Goal: Task Accomplishment & Management: Use online tool/utility

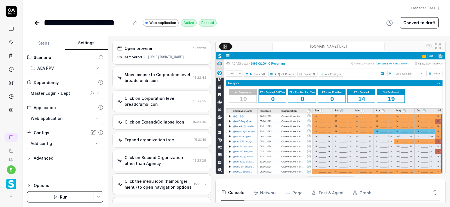
scroll to position [391, 0]
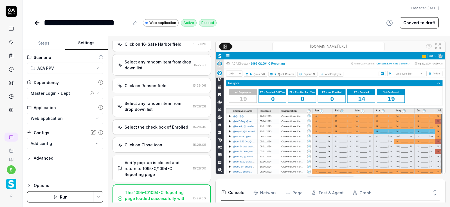
click at [37, 23] on icon at bounding box center [37, 23] width 4 height 0
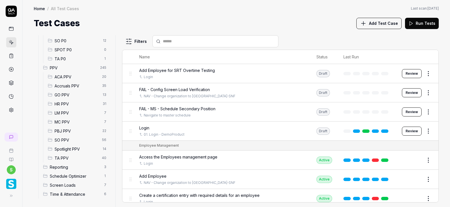
scroll to position [128, 0]
click at [72, 86] on span "Accruals PPV" at bounding box center [77, 85] width 44 height 6
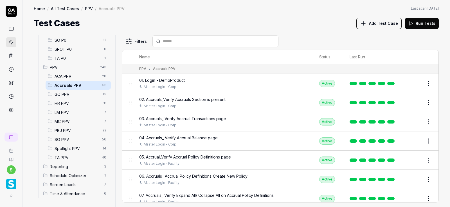
click at [71, 75] on span "ACA PPV" at bounding box center [77, 76] width 44 height 6
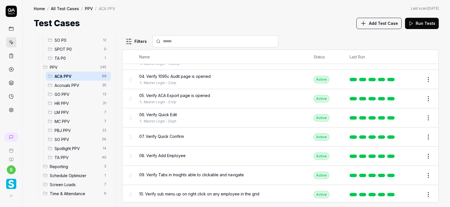
scroll to position [62, 0]
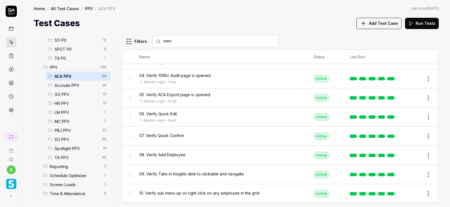
click at [417, 135] on button "Edit" at bounding box center [415, 135] width 14 height 9
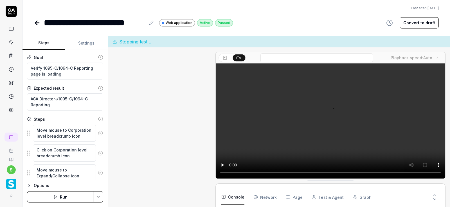
scroll to position [297, 0]
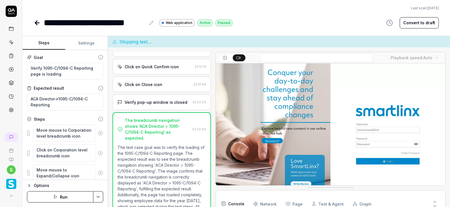
click at [88, 43] on button "Settings" at bounding box center [86, 43] width 43 height 14
type textarea "*"
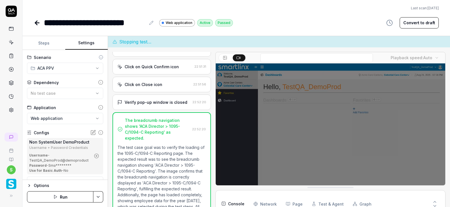
click at [97, 156] on icon "button" at bounding box center [96, 155] width 5 height 5
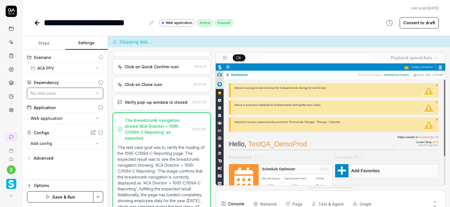
click at [92, 92] on div "No test case" at bounding box center [62, 93] width 63 height 6
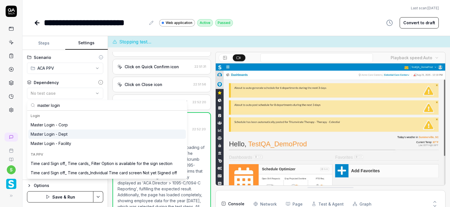
type input "master login"
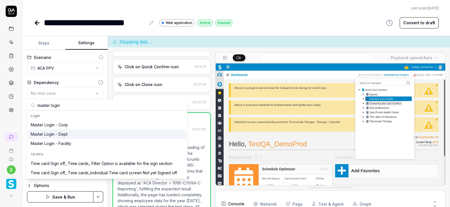
click at [69, 133] on div "Master Login - Dept" at bounding box center [107, 133] width 158 height 9
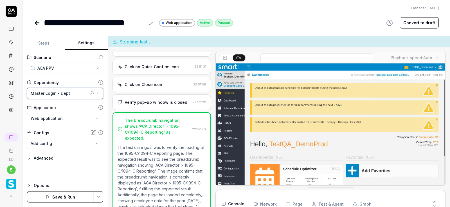
click at [97, 93] on icon "button" at bounding box center [97, 93] width 5 height 5
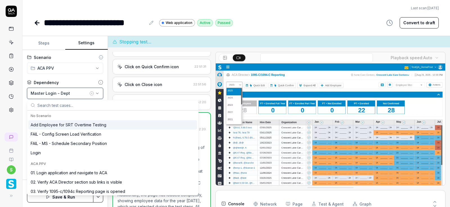
click at [68, 92] on div "Master Login - Dept" at bounding box center [60, 93] width 58 height 6
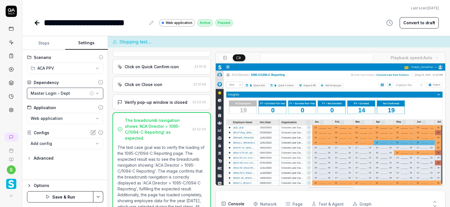
click at [68, 92] on div "Master Login - Dept" at bounding box center [60, 93] width 58 height 6
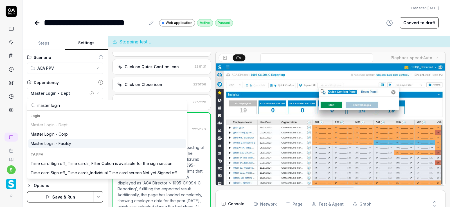
type input "master login"
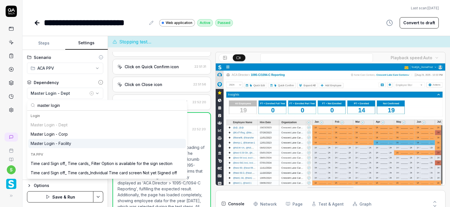
click at [66, 141] on div "Master Login - Facility" at bounding box center [51, 143] width 41 height 6
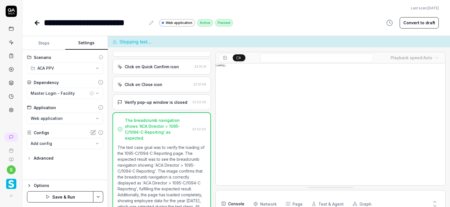
click at [99, 199] on html "**********" at bounding box center [225, 103] width 450 height 207
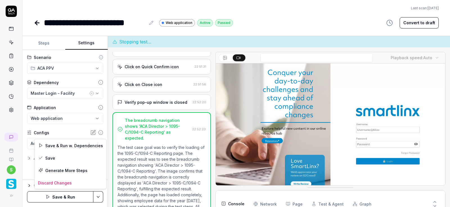
scroll to position [53, 0]
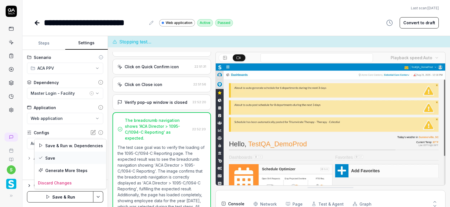
click at [51, 156] on div "Save" at bounding box center [71, 157] width 72 height 12
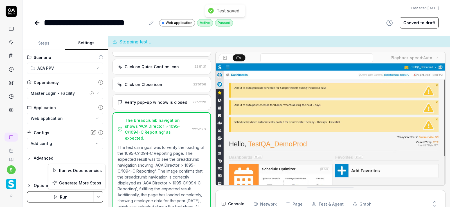
click at [101, 199] on html "**********" at bounding box center [225, 103] width 450 height 207
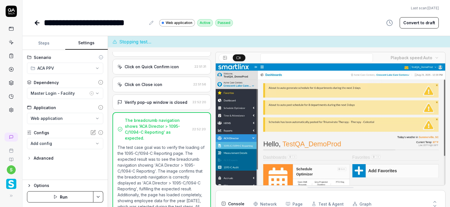
scroll to position [53, 0]
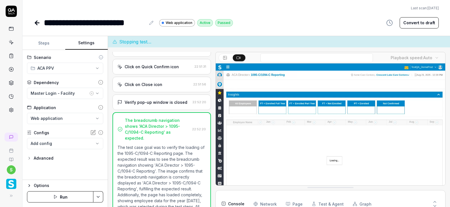
click at [59, 199] on html "**********" at bounding box center [225, 103] width 450 height 207
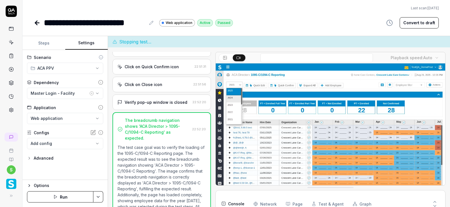
click at [59, 199] on button "Run" at bounding box center [60, 196] width 66 height 11
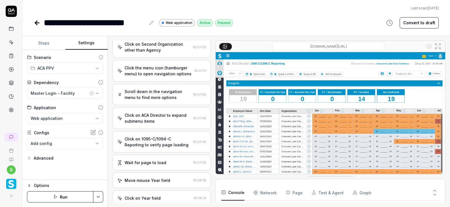
scroll to position [41, 0]
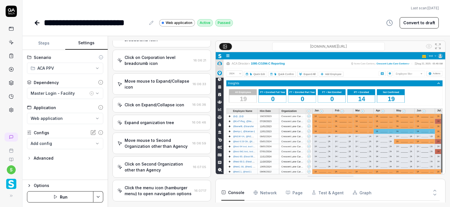
click at [35, 21] on icon at bounding box center [37, 22] width 7 height 7
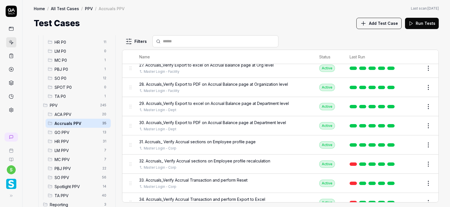
scroll to position [514, 0]
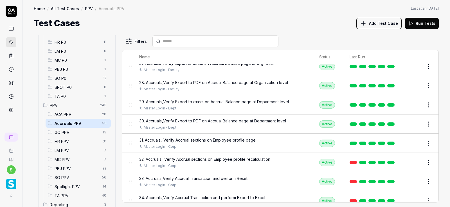
click at [66, 113] on span "ACA PPV" at bounding box center [77, 114] width 44 height 6
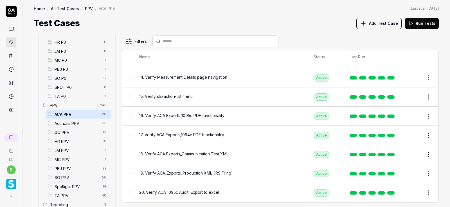
scroll to position [253, 0]
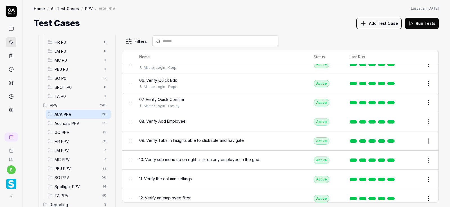
scroll to position [106, 0]
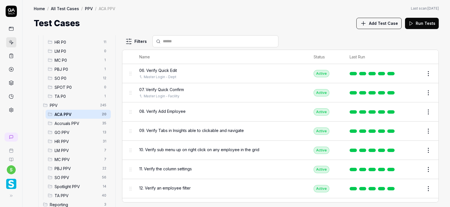
click at [172, 113] on span "08. Verify Add Employee" at bounding box center [162, 111] width 46 height 6
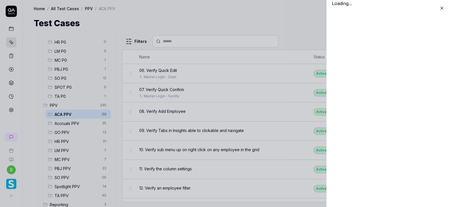
scroll to position [106, 0]
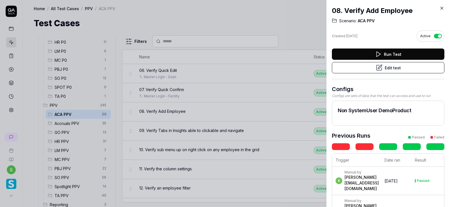
click at [400, 68] on button "Edit test" at bounding box center [388, 67] width 113 height 11
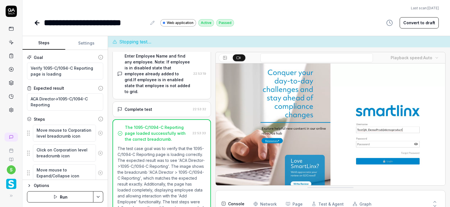
click at [86, 43] on button "Settings" at bounding box center [86, 43] width 43 height 14
type textarea "*"
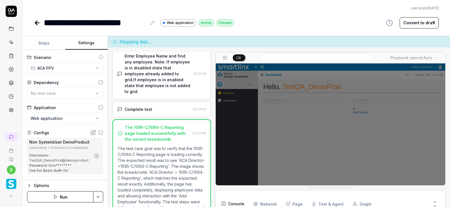
scroll to position [24, 0]
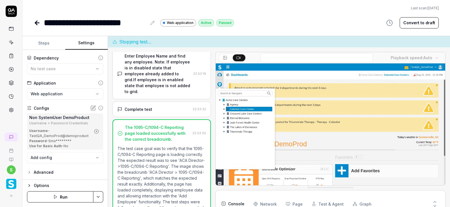
click at [97, 131] on icon "button" at bounding box center [96, 131] width 1 height 1
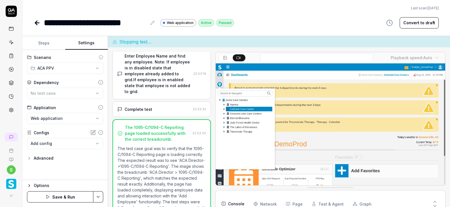
scroll to position [0, 0]
click at [94, 93] on div "No test case" at bounding box center [62, 93] width 63 height 6
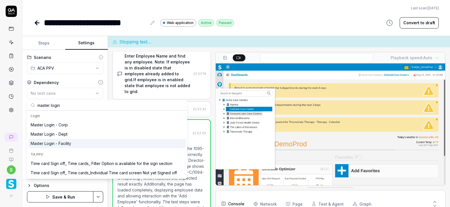
type input "master login"
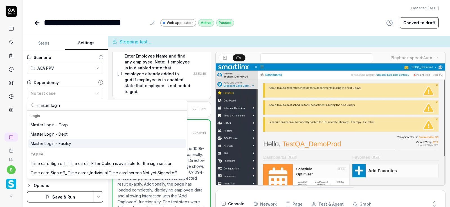
click at [71, 144] on div "Master Login - Facility" at bounding box center [51, 143] width 41 height 6
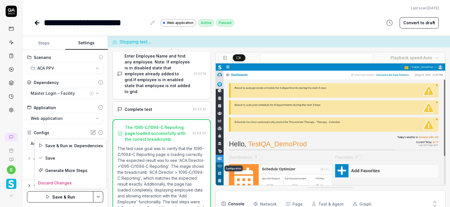
scroll to position [53, 0]
click at [98, 198] on html "**********" at bounding box center [225, 103] width 450 height 207
click at [51, 156] on div "Save" at bounding box center [71, 157] width 72 height 12
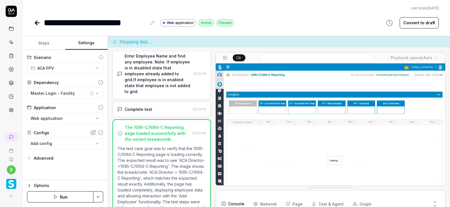
click at [59, 195] on button "Run" at bounding box center [60, 196] width 66 height 11
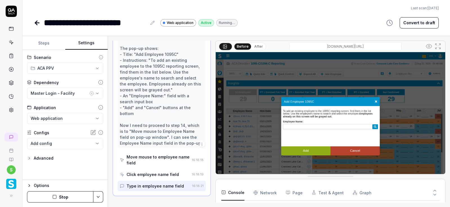
scroll to position [331, 0]
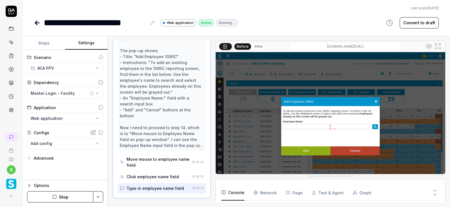
click at [59, 195] on button "Stop" at bounding box center [60, 196] width 66 height 11
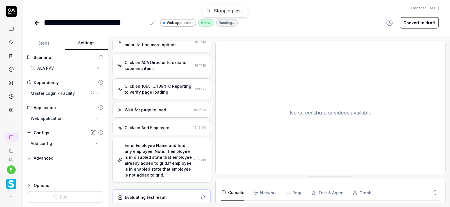
scroll to position [154, 0]
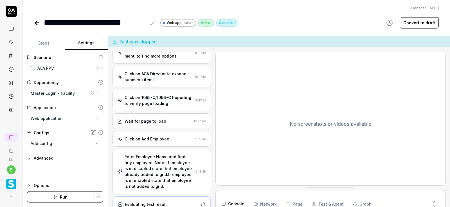
click at [59, 194] on button "Run" at bounding box center [60, 196] width 66 height 11
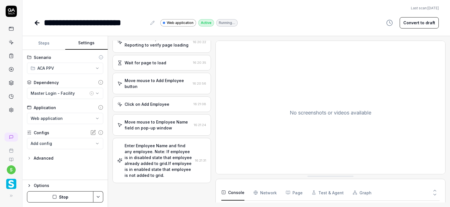
scroll to position [262, 0]
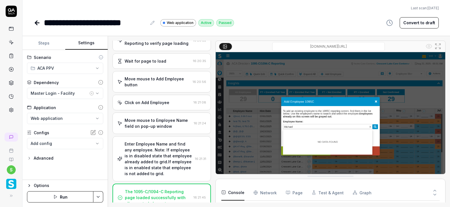
click at [36, 24] on icon at bounding box center [37, 22] width 7 height 7
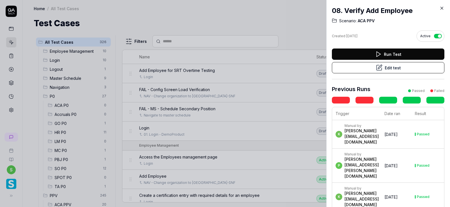
click at [443, 10] on icon at bounding box center [441, 8] width 5 height 5
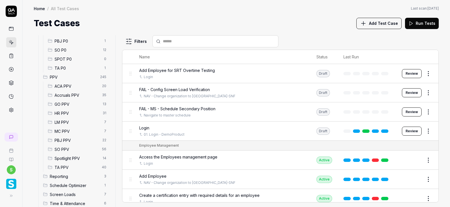
scroll to position [119, 0]
click at [67, 84] on span "ACA PPV" at bounding box center [77, 85] width 44 height 6
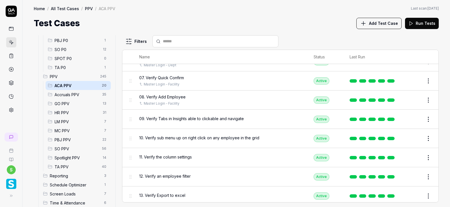
scroll to position [136, 0]
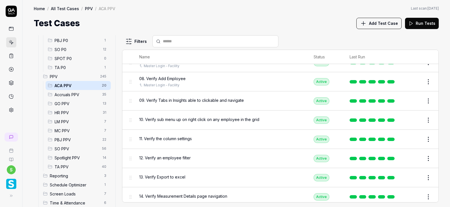
click at [195, 100] on span "09. Verify Tabs in Insights able to clickable and navigate" at bounding box center [191, 100] width 105 height 6
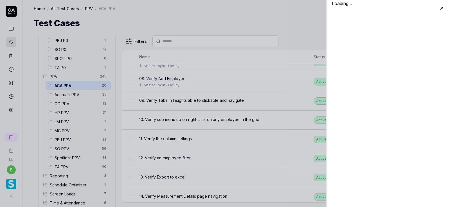
scroll to position [136, 0]
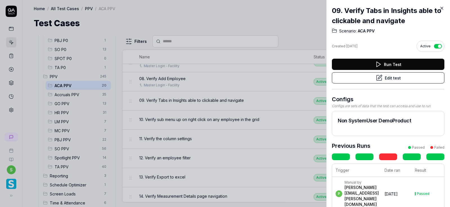
click at [395, 75] on button "Edit test" at bounding box center [388, 77] width 113 height 11
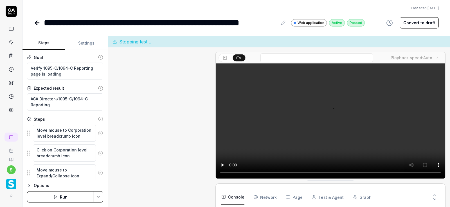
scroll to position [797, 0]
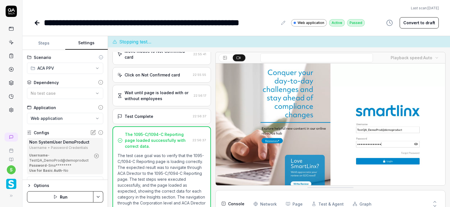
click at [92, 43] on button "Settings" at bounding box center [86, 43] width 43 height 14
type textarea "*"
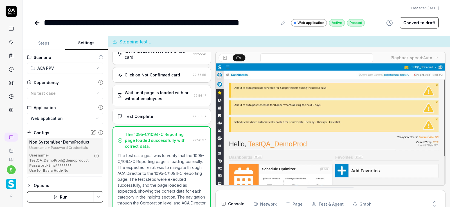
click at [96, 156] on icon "button" at bounding box center [96, 155] width 5 height 5
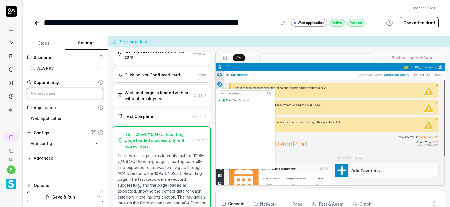
click at [86, 92] on div "No test case" at bounding box center [62, 93] width 63 height 6
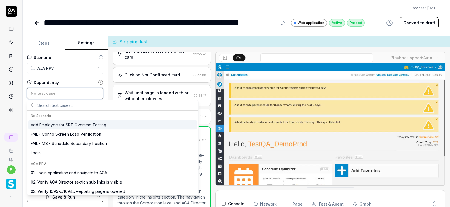
click at [70, 96] on div "No test case" at bounding box center [62, 93] width 63 height 6
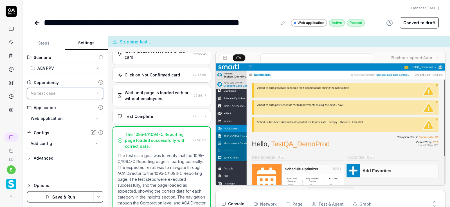
click at [69, 91] on div "No test case" at bounding box center [62, 93] width 63 height 6
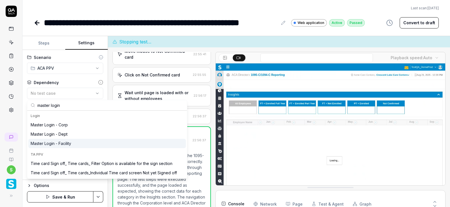
type input "master login"
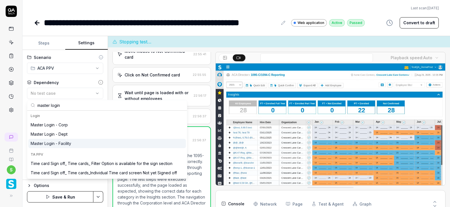
click at [66, 143] on div "Master Login - Facility" at bounding box center [51, 143] width 41 height 6
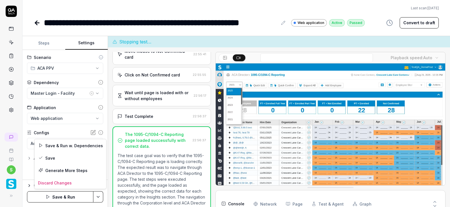
click at [102, 199] on html "**********" at bounding box center [225, 103] width 450 height 207
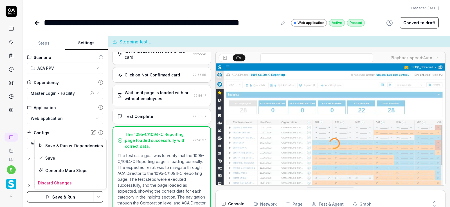
scroll to position [53, 0]
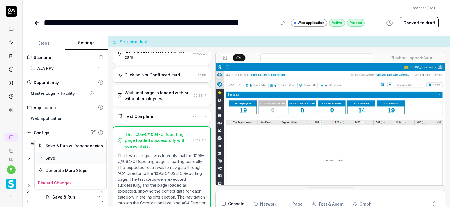
click at [53, 157] on div "Save" at bounding box center [71, 157] width 72 height 12
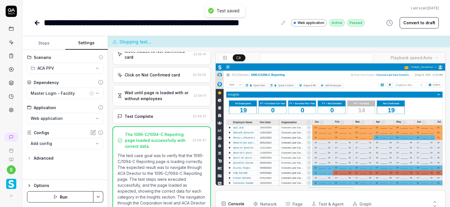
click at [64, 198] on button "Run" at bounding box center [60, 196] width 66 height 11
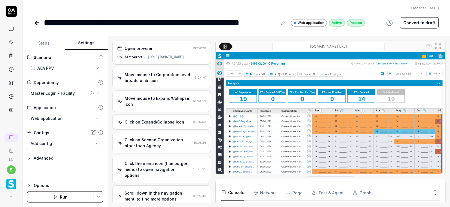
click at [37, 23] on icon at bounding box center [37, 22] width 7 height 7
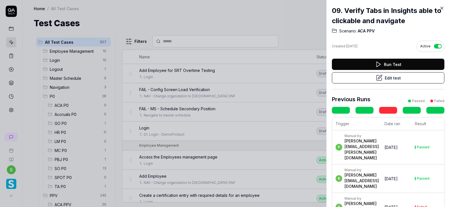
click at [442, 8] on icon at bounding box center [441, 8] width 5 height 5
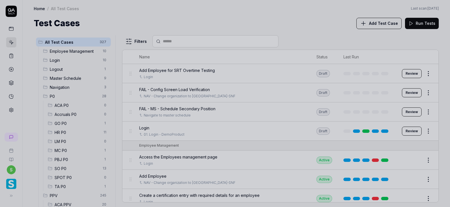
click at [174, 26] on div at bounding box center [225, 103] width 450 height 207
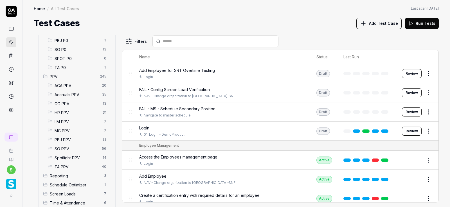
scroll to position [128, 0]
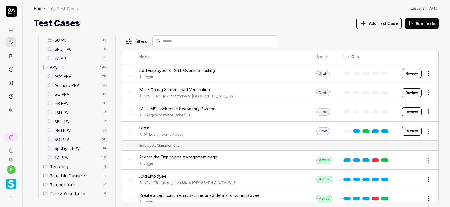
click at [68, 74] on span "ACA PPV" at bounding box center [77, 76] width 44 height 6
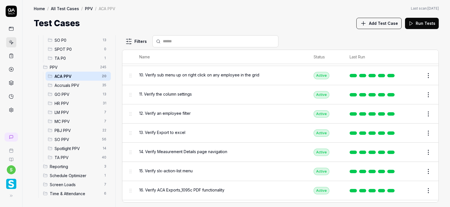
scroll to position [182, 0]
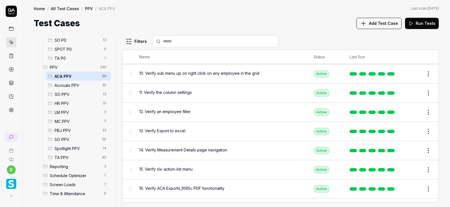
click at [196, 75] on div "10. Verify sub menu up on right click on any employee in the grid" at bounding box center [220, 74] width 163 height 12
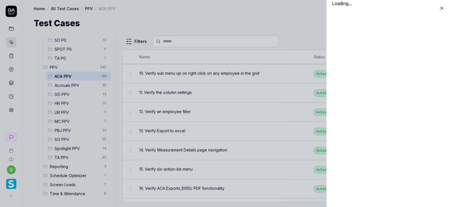
scroll to position [182, 0]
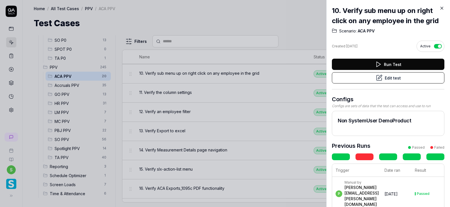
click at [398, 76] on button "Edit test" at bounding box center [388, 77] width 113 height 11
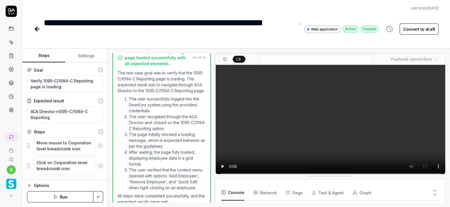
scroll to position [397, 0]
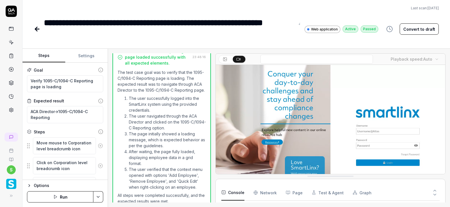
type textarea "*"
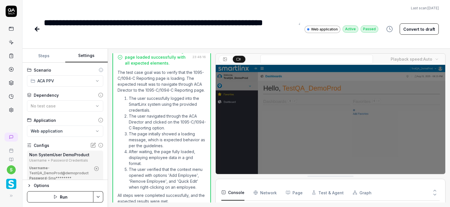
click at [89, 57] on button "Settings" at bounding box center [86, 56] width 43 height 14
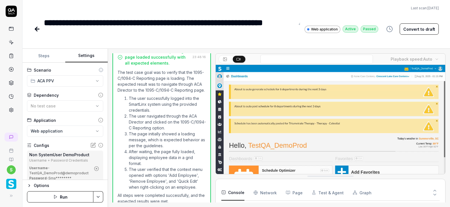
click at [97, 166] on circle "button" at bounding box center [97, 168] width 4 height 4
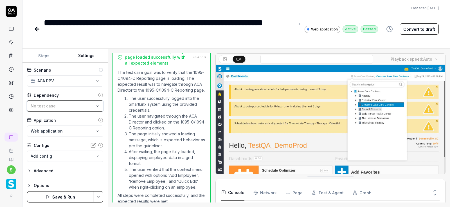
click at [93, 104] on div "No test case" at bounding box center [62, 106] width 63 height 6
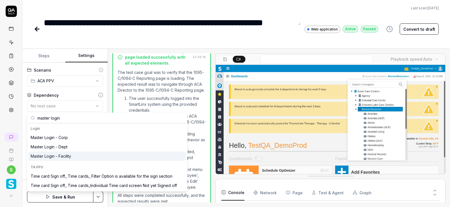
type input "master login"
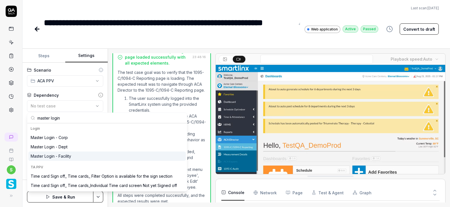
click at [60, 155] on div "Master Login - Facility" at bounding box center [51, 156] width 41 height 6
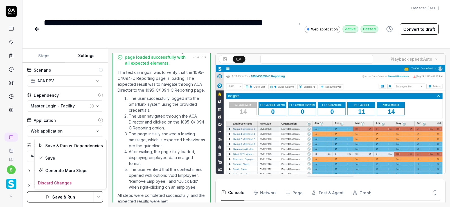
scroll to position [53, 0]
click at [98, 195] on html "**********" at bounding box center [225, 103] width 450 height 207
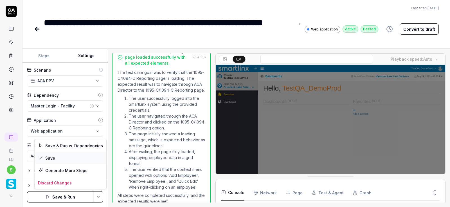
click at [51, 157] on div "Save" at bounding box center [71, 157] width 72 height 12
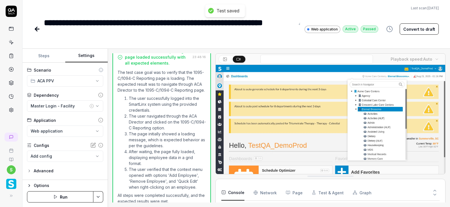
click at [68, 195] on button "Run" at bounding box center [60, 196] width 66 height 11
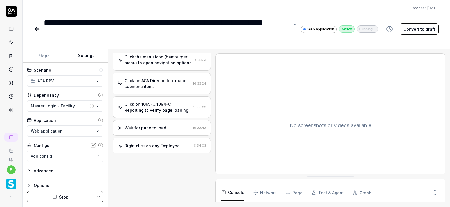
scroll to position [92, 0]
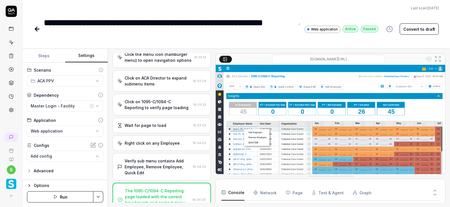
click at [37, 27] on icon at bounding box center [36, 29] width 2 height 4
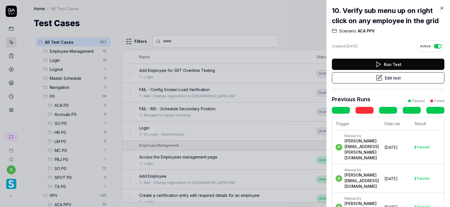
click at [443, 9] on icon at bounding box center [441, 8] width 5 height 5
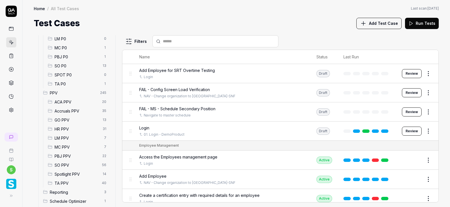
scroll to position [128, 0]
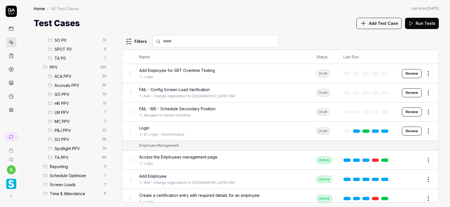
click at [75, 86] on span "Accruals PPV" at bounding box center [77, 85] width 44 height 6
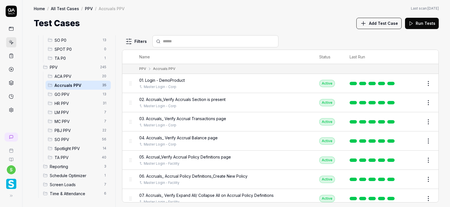
click at [69, 75] on span "ACA PPV" at bounding box center [77, 76] width 44 height 6
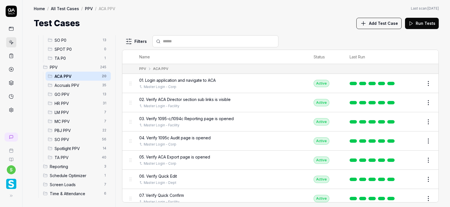
click at [69, 75] on span "ACA PPV" at bounding box center [77, 76] width 44 height 6
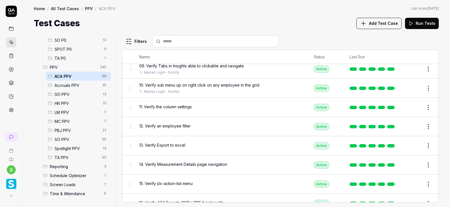
scroll to position [169, 0]
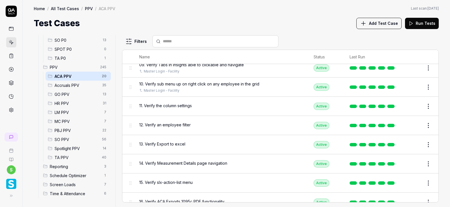
click at [182, 108] on div "11. Verify the column settings" at bounding box center [220, 106] width 163 height 12
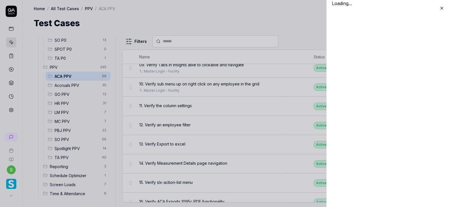
scroll to position [169, 0]
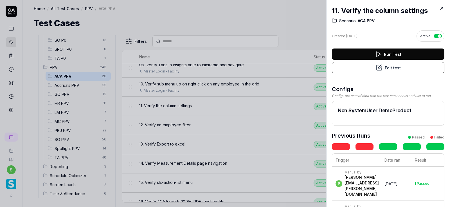
click at [398, 68] on button "Edit test" at bounding box center [388, 67] width 113 height 11
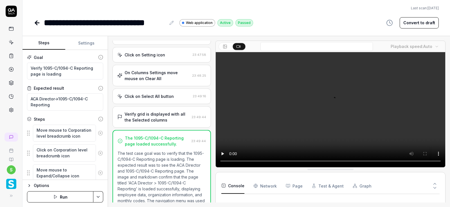
scroll to position [373, 0]
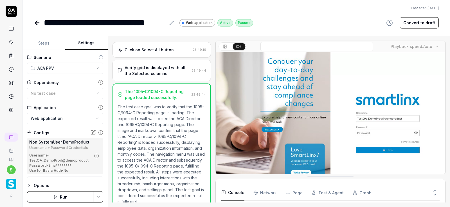
type textarea "*"
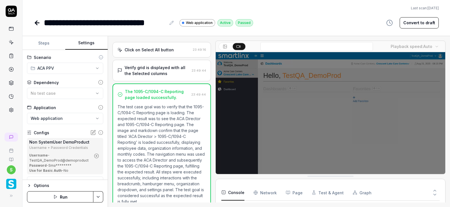
click at [88, 43] on button "Settings" at bounding box center [86, 43] width 43 height 14
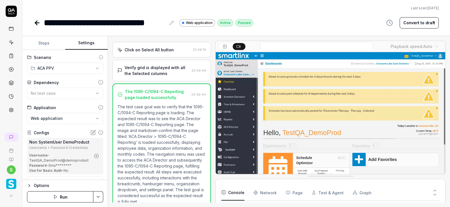
click at [96, 157] on icon "button" at bounding box center [96, 155] width 5 height 5
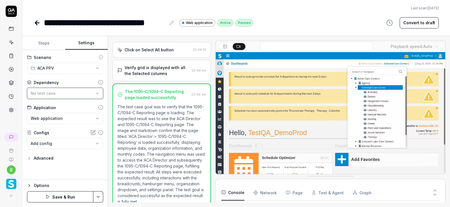
click at [98, 94] on icon "button" at bounding box center [97, 93] width 5 height 5
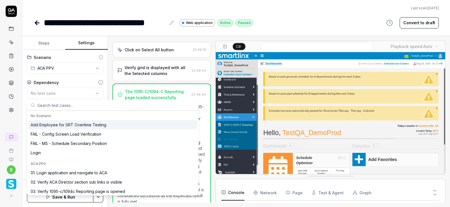
click at [65, 104] on input "text" at bounding box center [116, 105] width 158 height 10
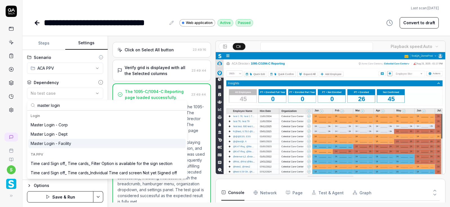
type input "master login"
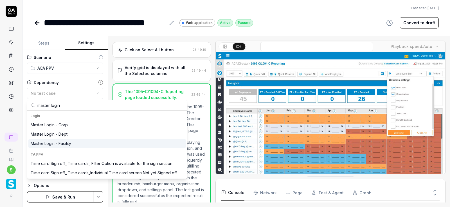
click at [69, 142] on div "Master Login - Facility" at bounding box center [51, 143] width 41 height 6
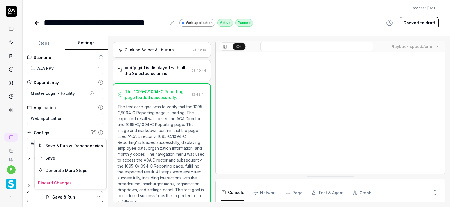
click at [98, 196] on html "**********" at bounding box center [225, 103] width 450 height 207
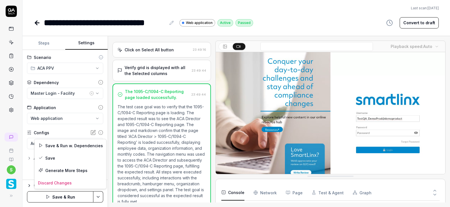
scroll to position [53, 0]
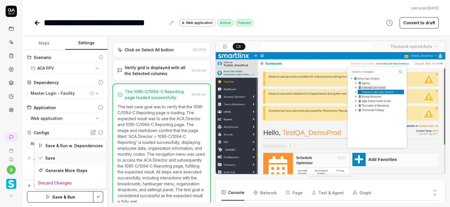
click at [54, 154] on div "Save" at bounding box center [71, 157] width 72 height 12
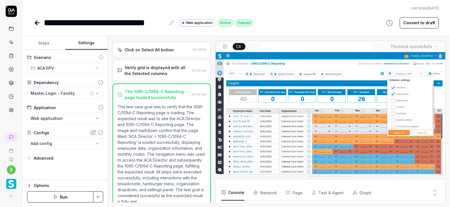
click at [37, 23] on icon at bounding box center [36, 23] width 2 height 4
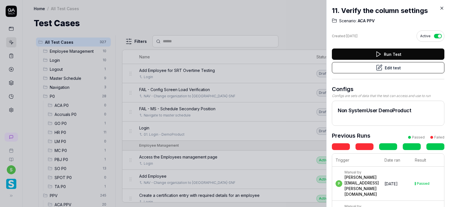
click at [442, 9] on icon at bounding box center [441, 8] width 5 height 5
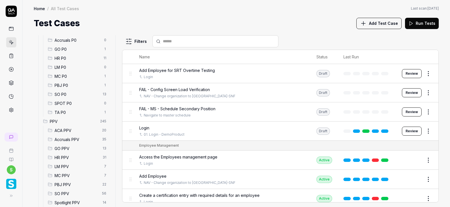
scroll to position [128, 0]
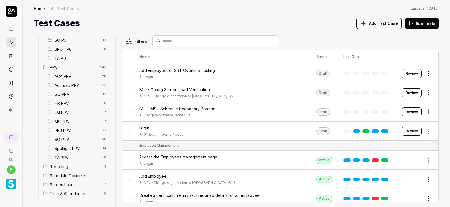
click at [68, 77] on span "ACA PPV" at bounding box center [77, 76] width 44 height 6
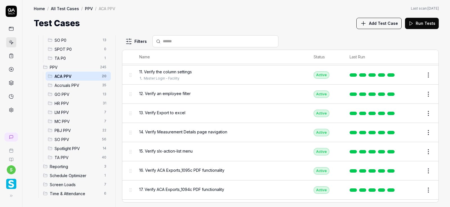
scroll to position [209, 0]
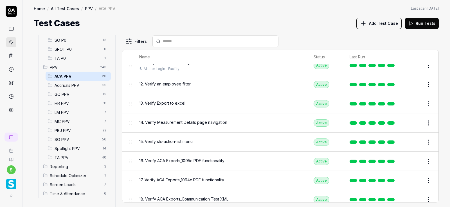
click at [177, 84] on span "12. Verify an employee filter" at bounding box center [164, 84] width 51 height 6
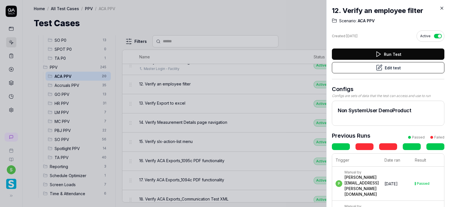
click at [394, 69] on button "Edit test" at bounding box center [388, 67] width 113 height 11
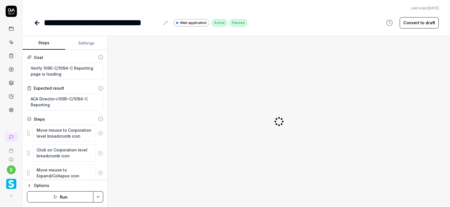
click at [85, 44] on button "Settings" at bounding box center [86, 43] width 43 height 14
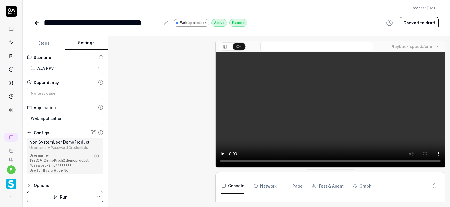
type textarea "*"
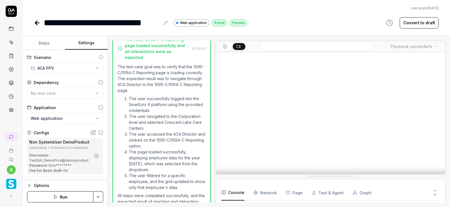
scroll to position [496, 0]
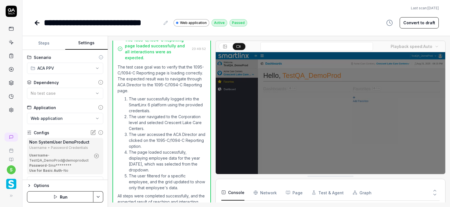
click at [96, 154] on icon "button" at bounding box center [96, 155] width 5 height 5
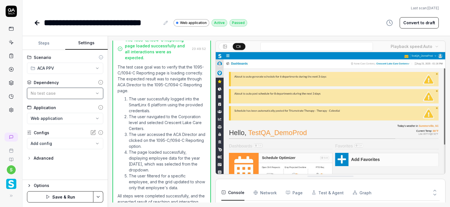
click at [96, 90] on button "No test case" at bounding box center [65, 93] width 76 height 11
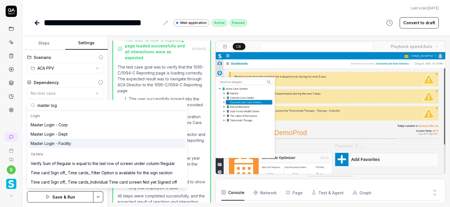
type input "master log"
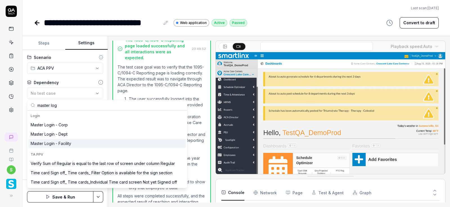
click at [68, 143] on div "Master Login - Facility" at bounding box center [51, 143] width 41 height 6
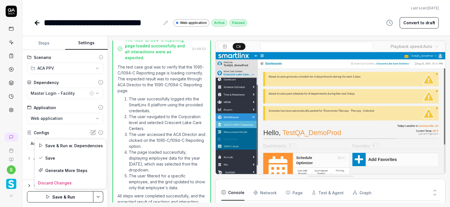
click at [98, 198] on html "**********" at bounding box center [225, 103] width 450 height 207
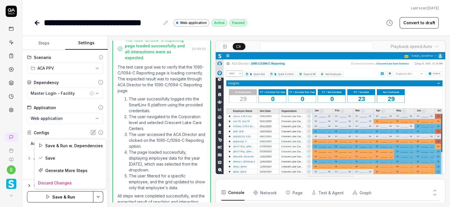
scroll to position [41, 0]
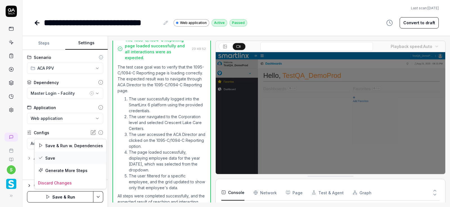
click at [53, 158] on div "Save" at bounding box center [71, 157] width 72 height 12
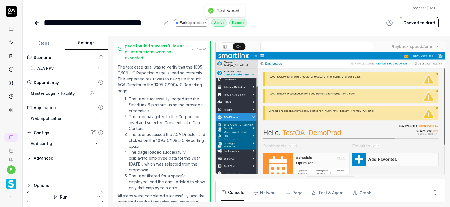
click at [52, 195] on button "Run" at bounding box center [60, 196] width 66 height 11
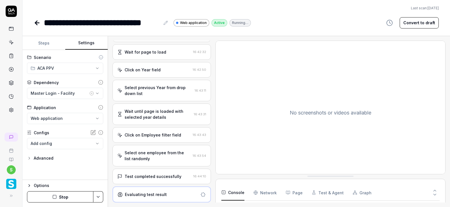
scroll to position [203, 0]
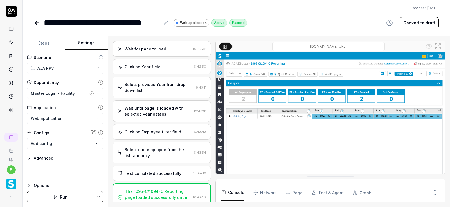
click at [36, 20] on icon at bounding box center [37, 22] width 7 height 7
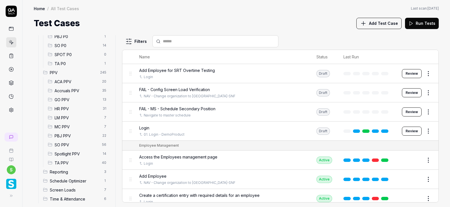
scroll to position [128, 0]
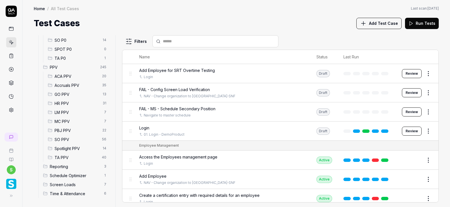
click at [68, 76] on span "ACA PPV" at bounding box center [77, 76] width 44 height 6
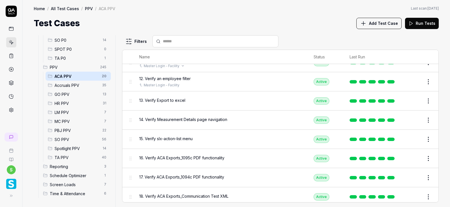
scroll to position [212, 0]
click at [183, 106] on td "13. Verify Export to excel" at bounding box center [221, 100] width 175 height 19
click at [174, 104] on div "13. Verify Export to excel" at bounding box center [220, 100] width 163 height 12
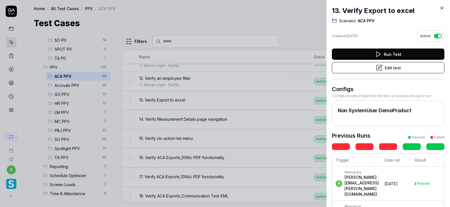
click at [398, 71] on button "Edit test" at bounding box center [388, 67] width 113 height 11
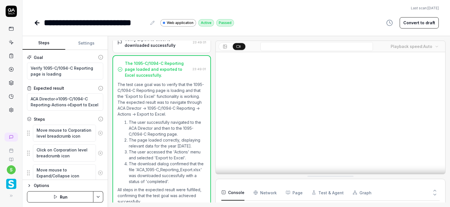
scroll to position [437, 0]
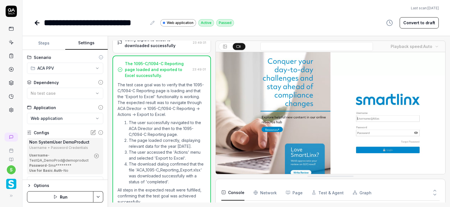
type textarea "*"
click at [86, 44] on button "Settings" at bounding box center [86, 43] width 43 height 14
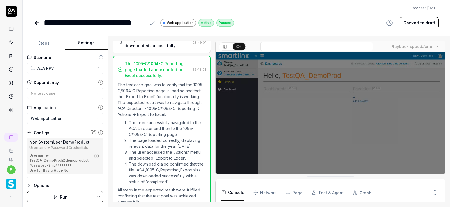
click at [97, 155] on icon "button" at bounding box center [96, 155] width 5 height 5
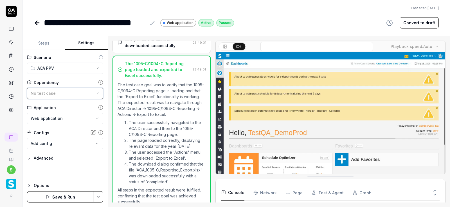
click at [97, 91] on icon "button" at bounding box center [97, 93] width 5 height 5
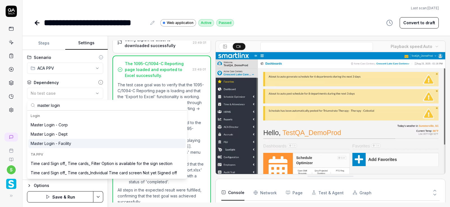
type input "master login"
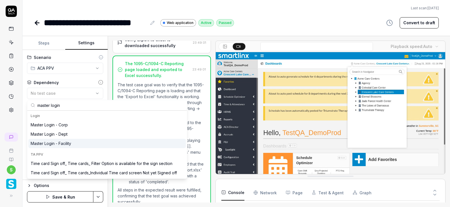
click at [65, 142] on div "Master Login - Facility" at bounding box center [51, 143] width 41 height 6
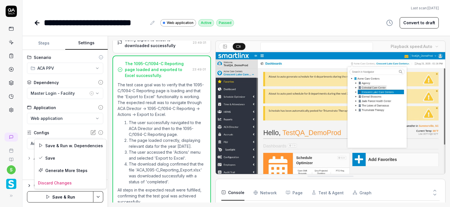
click at [99, 195] on html "**********" at bounding box center [225, 103] width 450 height 207
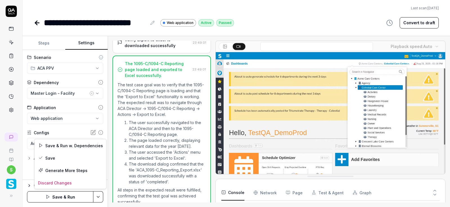
scroll to position [75, 0]
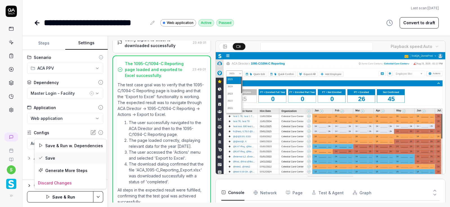
click at [50, 154] on div "Save" at bounding box center [71, 157] width 72 height 12
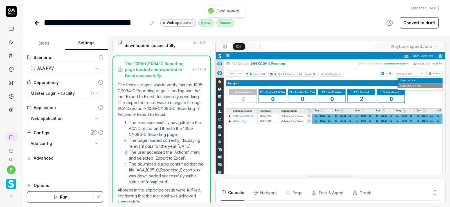
click at [66, 198] on button "Run" at bounding box center [60, 196] width 66 height 11
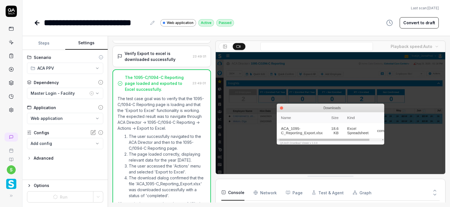
scroll to position [437, 0]
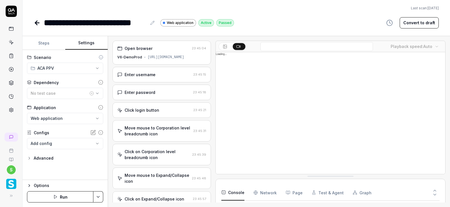
scroll to position [437, 0]
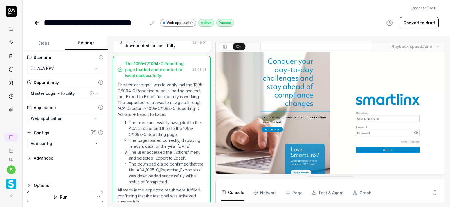
click at [66, 196] on button "Run" at bounding box center [60, 196] width 66 height 11
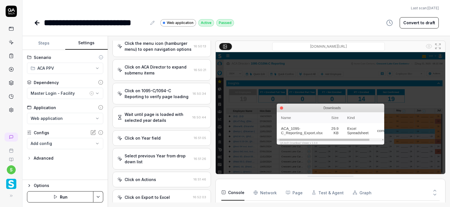
scroll to position [360, 0]
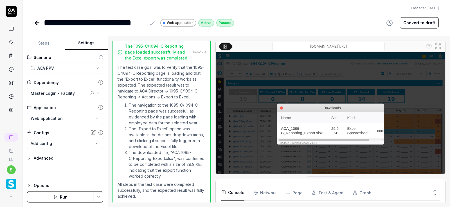
click at [35, 22] on icon at bounding box center [37, 22] width 7 height 7
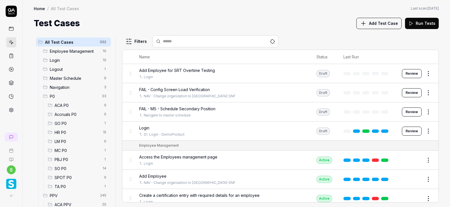
scroll to position [24, 0]
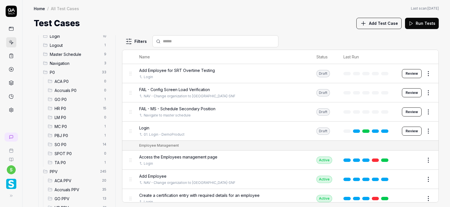
click at [75, 93] on div "Accruals P0 0" at bounding box center [78, 90] width 65 height 9
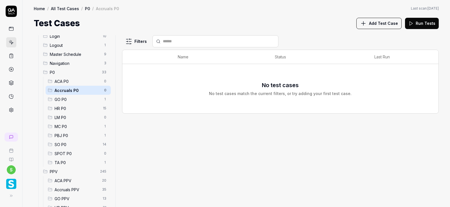
scroll to position [112, 0]
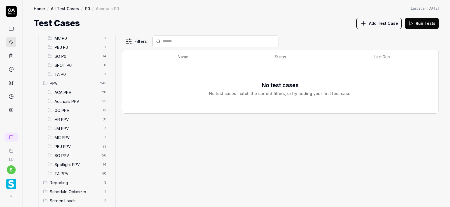
click at [67, 90] on span "ACA PPV" at bounding box center [77, 92] width 44 height 6
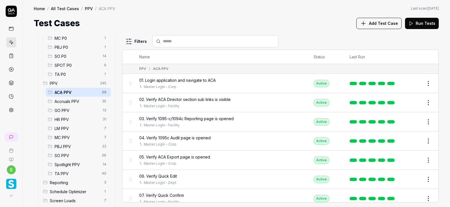
scroll to position [253, 0]
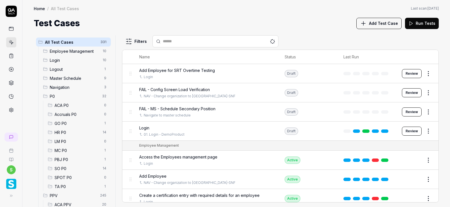
click at [13, 44] on icon at bounding box center [11, 42] width 5 height 5
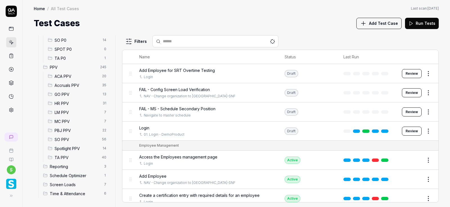
click at [73, 74] on span "ACA PPV" at bounding box center [77, 76] width 44 height 6
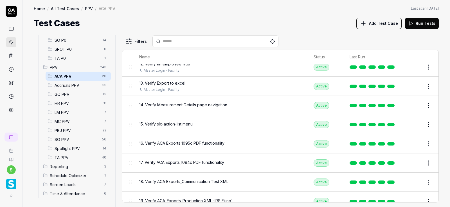
scroll to position [230, 0]
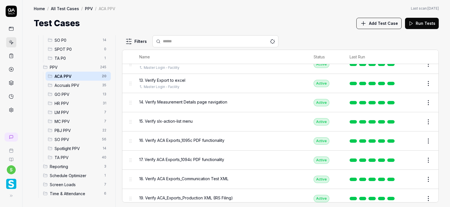
click at [414, 101] on button "Edit" at bounding box center [415, 102] width 14 height 9
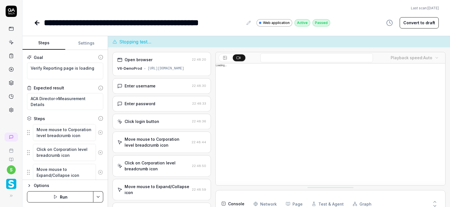
scroll to position [342, 0]
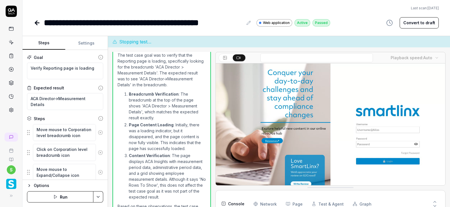
type textarea "*"
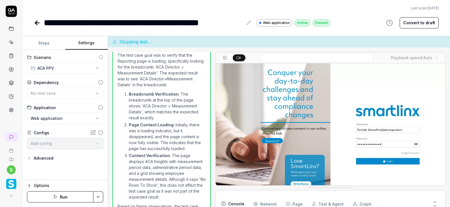
click at [83, 42] on button "Settings" at bounding box center [86, 43] width 43 height 14
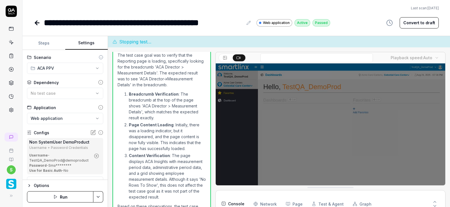
click at [97, 156] on icon "button" at bounding box center [96, 155] width 5 height 5
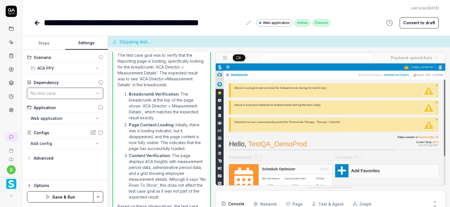
click at [96, 92] on icon "button" at bounding box center [97, 93] width 5 height 5
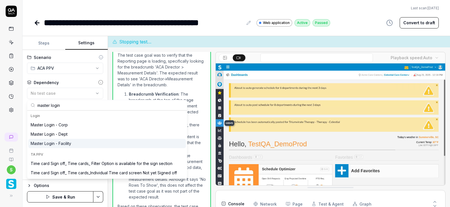
type input "master login"
click at [65, 142] on div "Master Login - Facility" at bounding box center [51, 143] width 41 height 6
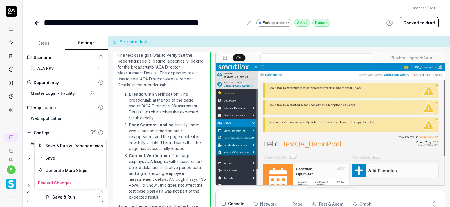
click at [98, 193] on html "**********" at bounding box center [225, 103] width 450 height 207
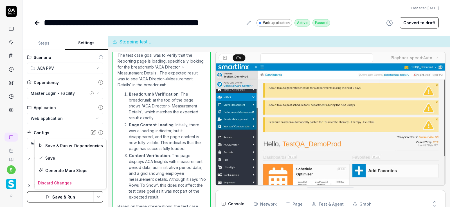
scroll to position [25, 0]
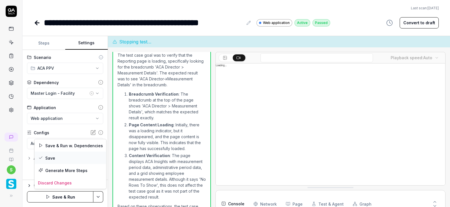
click at [53, 157] on div "Save" at bounding box center [71, 157] width 72 height 12
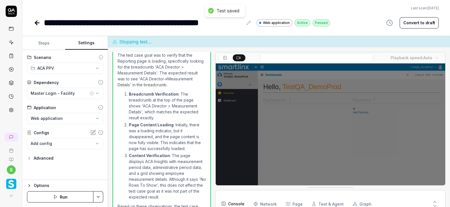
click at [36, 24] on icon at bounding box center [37, 22] width 7 height 7
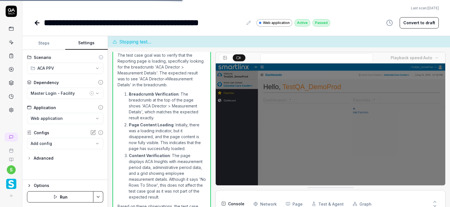
click at [36, 23] on icon at bounding box center [37, 23] width 4 height 0
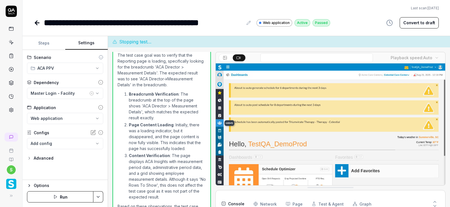
scroll to position [11, 0]
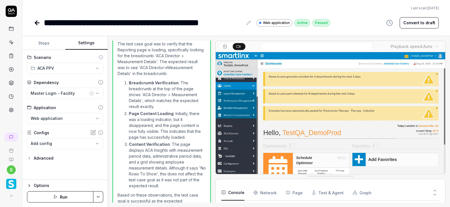
click at [35, 25] on icon at bounding box center [37, 22] width 7 height 7
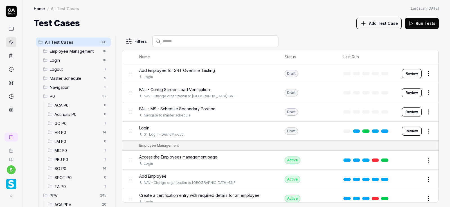
click at [70, 201] on span "ACA PPV" at bounding box center [77, 204] width 44 height 6
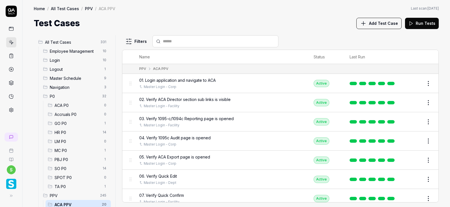
scroll to position [128, 0]
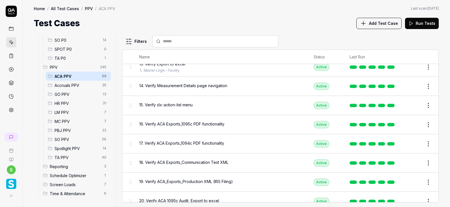
scroll to position [253, 0]
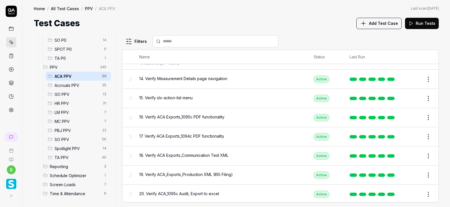
click at [415, 116] on button "Edit" at bounding box center [415, 117] width 14 height 9
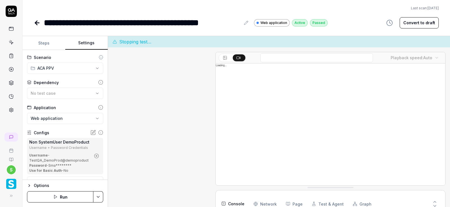
click at [86, 42] on button "Settings" at bounding box center [86, 43] width 43 height 14
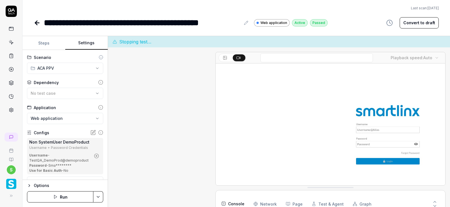
type textarea "*"
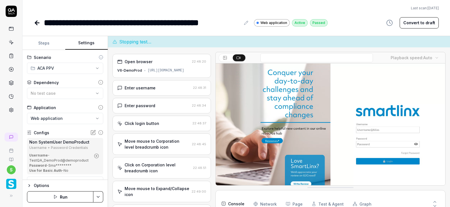
scroll to position [526, 0]
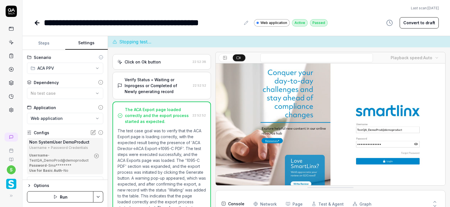
click at [96, 155] on icon "button" at bounding box center [96, 155] width 5 height 5
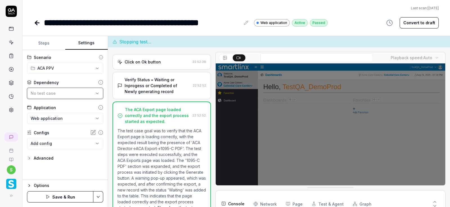
click at [95, 92] on button "No test case" at bounding box center [65, 93] width 76 height 11
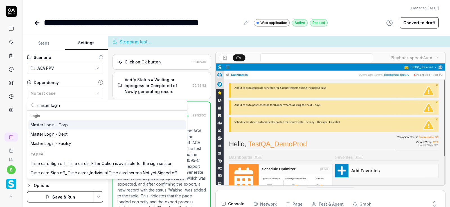
type input "master login"
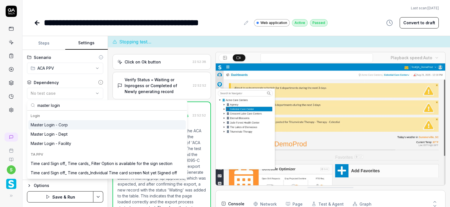
click at [67, 124] on div "Master Login - Corp" at bounding box center [49, 125] width 37 height 6
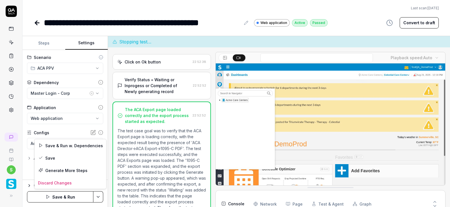
scroll to position [48, 0]
click at [98, 194] on html "**********" at bounding box center [225, 103] width 450 height 207
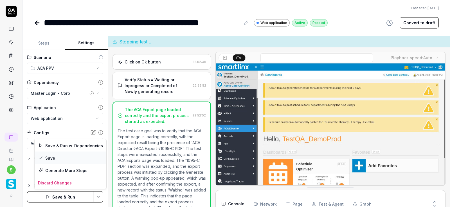
click at [54, 155] on div "Save" at bounding box center [71, 157] width 72 height 12
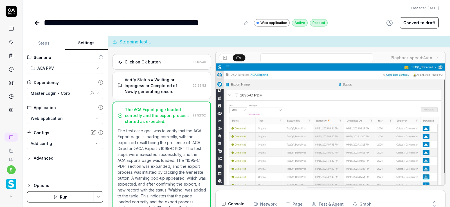
click at [37, 24] on icon at bounding box center [36, 23] width 2 height 4
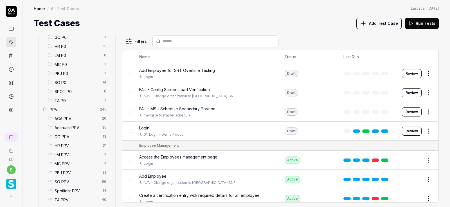
scroll to position [98, 0]
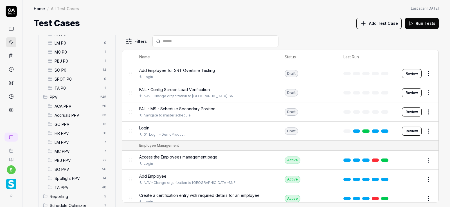
click at [72, 106] on span "ACA PPV" at bounding box center [77, 106] width 44 height 6
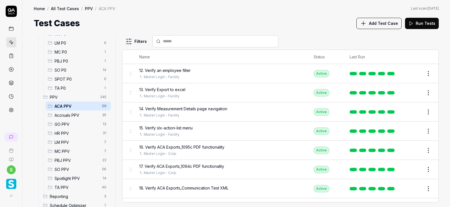
scroll to position [253, 0]
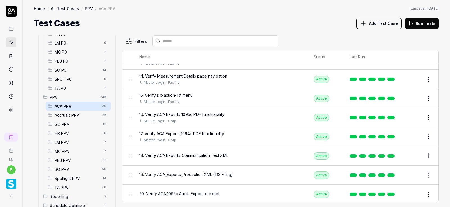
click at [417, 156] on button "Edit" at bounding box center [415, 155] width 14 height 9
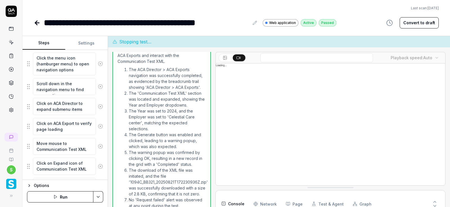
scroll to position [187, 0]
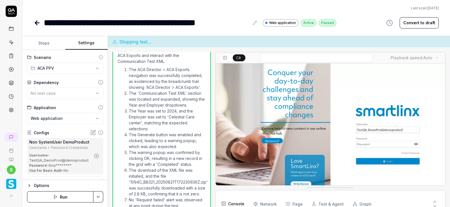
type textarea "*"
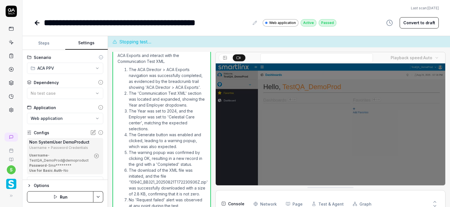
click at [86, 45] on button "Settings" at bounding box center [86, 43] width 43 height 14
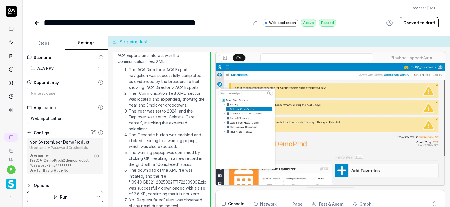
click at [95, 154] on icon "button" at bounding box center [96, 155] width 5 height 5
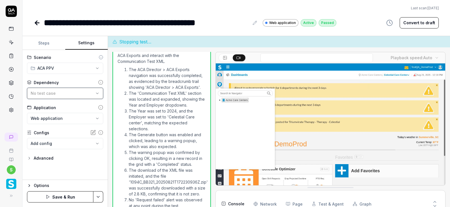
click at [82, 94] on div "No test case" at bounding box center [62, 93] width 63 height 6
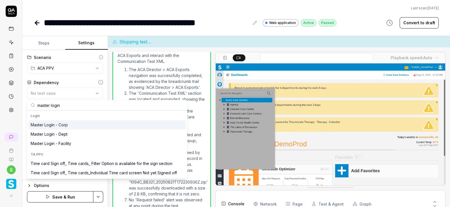
type input "master login"
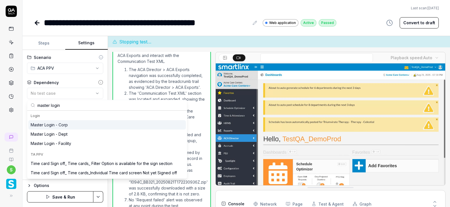
click at [66, 125] on div "Master Login - Corp" at bounding box center [49, 125] width 37 height 6
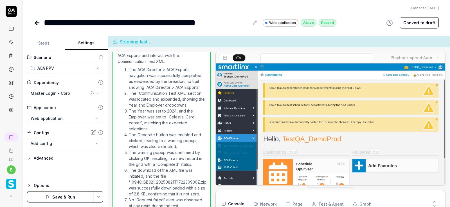
click at [102, 195] on html "**********" at bounding box center [225, 103] width 450 height 207
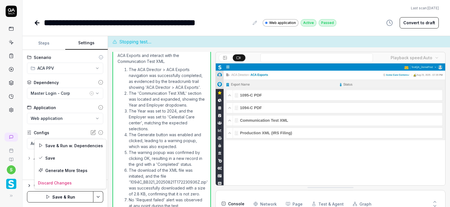
scroll to position [71, 0]
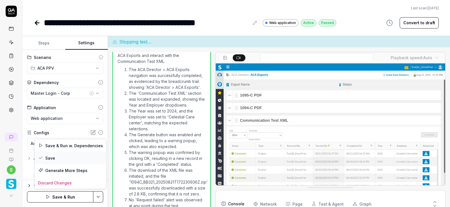
click at [53, 155] on div "Save" at bounding box center [71, 157] width 72 height 12
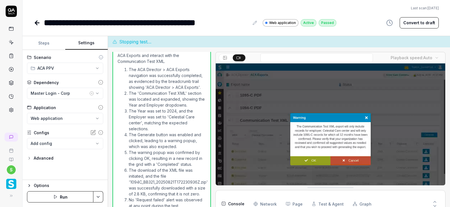
click at [35, 26] on icon at bounding box center [37, 22] width 7 height 7
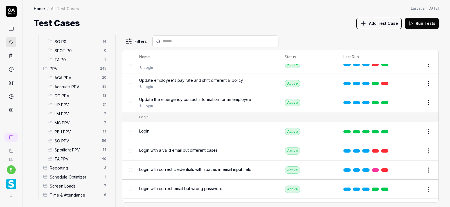
scroll to position [128, 0]
click at [66, 73] on div "ACA PPV 20" at bounding box center [78, 75] width 65 height 9
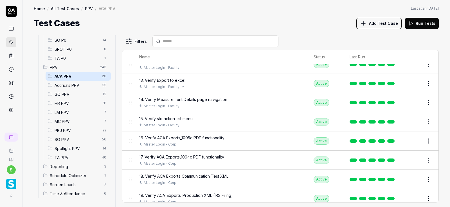
scroll to position [253, 0]
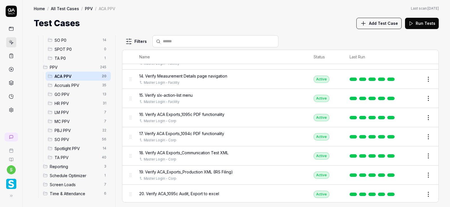
click at [68, 74] on span "ACA PPV" at bounding box center [77, 76] width 44 height 6
click at [414, 192] on button "Edit" at bounding box center [415, 193] width 14 height 9
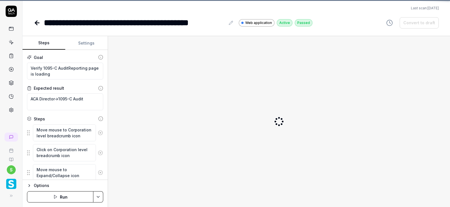
scroll to position [187, 0]
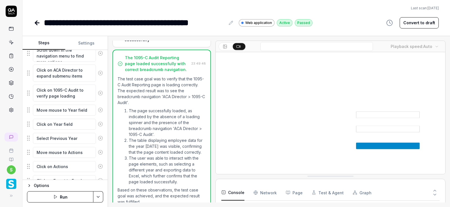
scroll to position [234, 0]
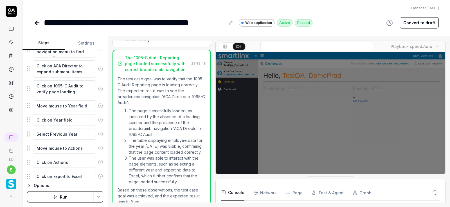
click at [86, 42] on button "Settings" at bounding box center [86, 43] width 43 height 14
type textarea "*"
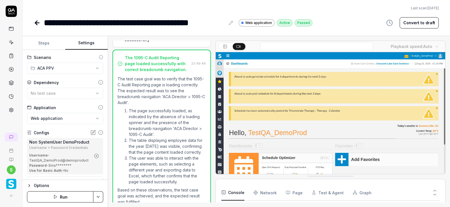
click at [96, 155] on icon "button" at bounding box center [96, 155] width 5 height 5
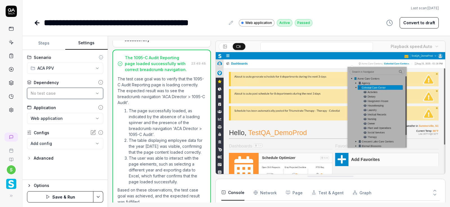
click at [96, 92] on icon "button" at bounding box center [97, 93] width 5 height 5
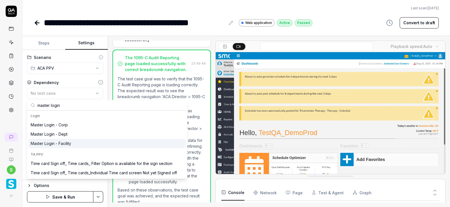
type input "master login"
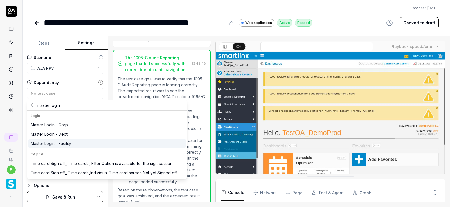
click at [68, 143] on div "Master Login - Facility" at bounding box center [51, 143] width 41 height 6
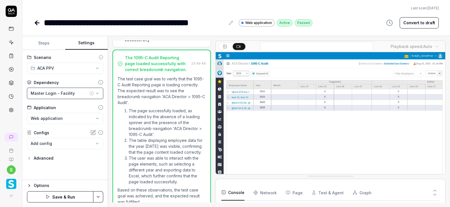
click at [96, 94] on icon "button" at bounding box center [97, 93] width 5 height 5
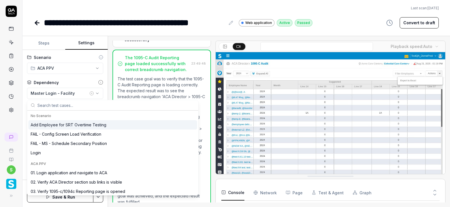
click at [92, 92] on icon "button" at bounding box center [91, 93] width 5 height 5
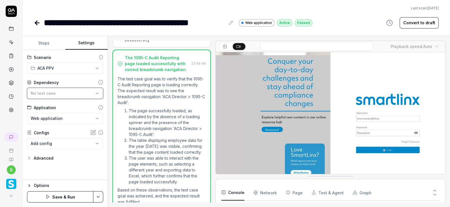
click at [58, 89] on button "No test case" at bounding box center [65, 93] width 76 height 11
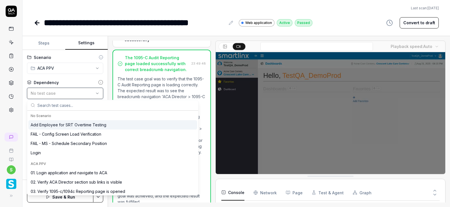
click at [47, 92] on span "No test case" at bounding box center [43, 93] width 25 height 5
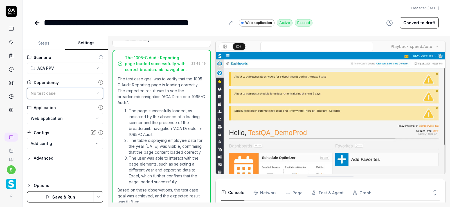
click at [47, 92] on span "No test case" at bounding box center [43, 93] width 25 height 5
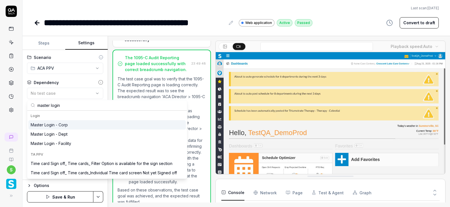
type input "master login"
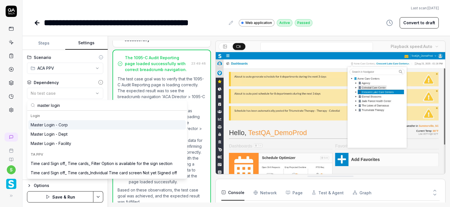
click at [67, 125] on div "Master Login - Corp" at bounding box center [49, 125] width 37 height 6
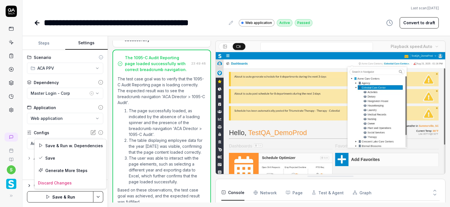
click at [98, 196] on html "**********" at bounding box center [225, 103] width 450 height 207
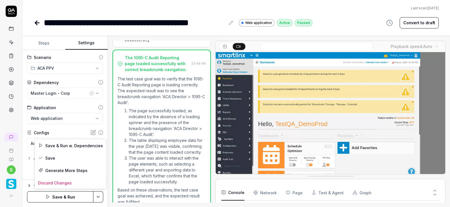
scroll to position [119, 0]
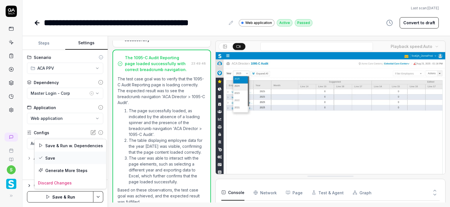
click at [50, 158] on div "Save" at bounding box center [71, 157] width 72 height 12
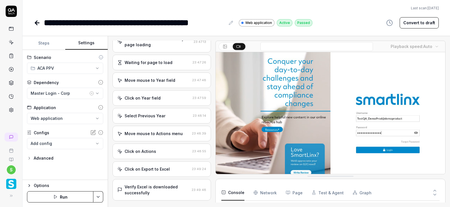
scroll to position [454, 0]
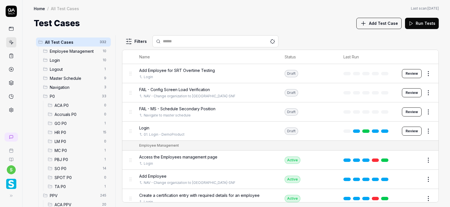
scroll to position [73, 0]
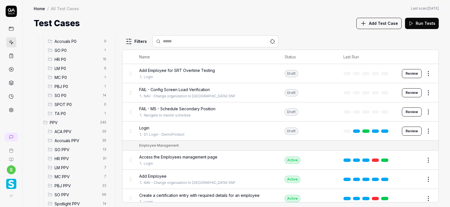
click at [69, 131] on span "ACA PPV" at bounding box center [77, 131] width 44 height 6
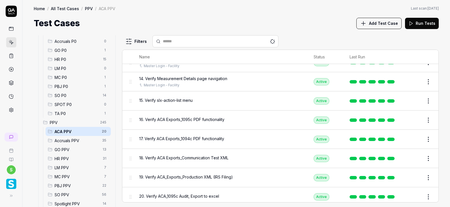
scroll to position [253, 0]
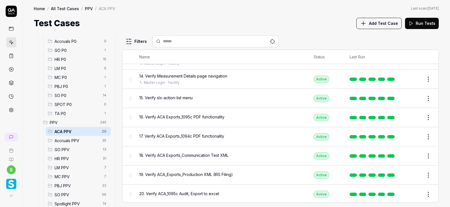
click at [414, 99] on button "Edit" at bounding box center [415, 98] width 14 height 9
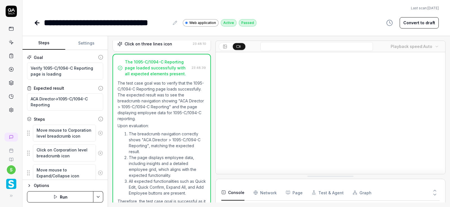
scroll to position [338, 0]
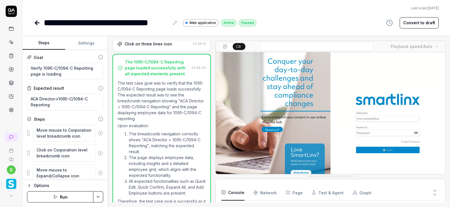
type textarea "*"
click at [84, 41] on button "Settings" at bounding box center [86, 43] width 43 height 14
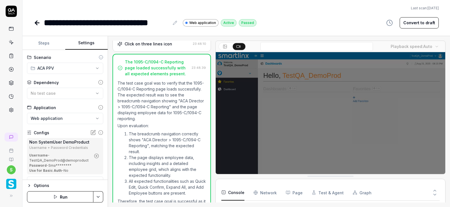
click at [96, 158] on circle "button" at bounding box center [97, 156] width 4 height 4
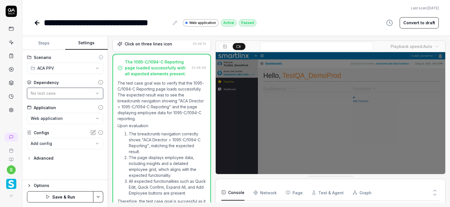
click at [93, 92] on div "No test case" at bounding box center [62, 93] width 63 height 6
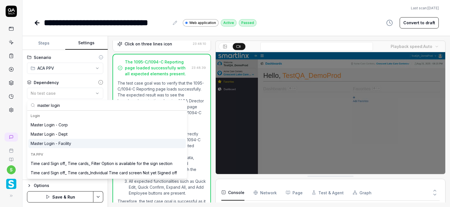
type input "master login"
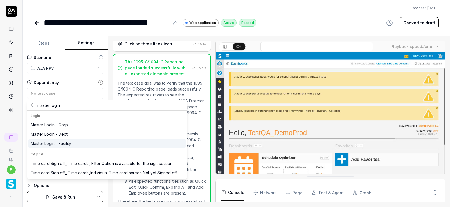
click at [68, 140] on div "Master Login - Facility" at bounding box center [107, 142] width 158 height 9
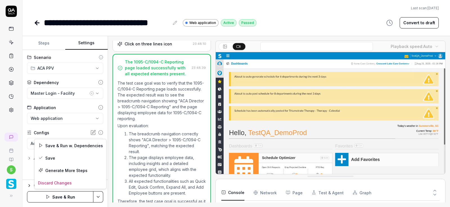
scroll to position [53, 0]
click at [101, 193] on html "**********" at bounding box center [225, 103] width 450 height 207
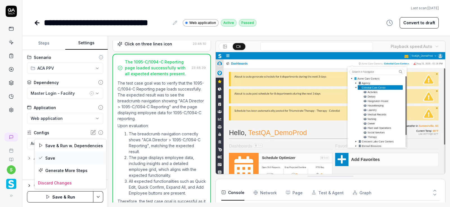
click at [56, 158] on div "Save" at bounding box center [71, 157] width 72 height 12
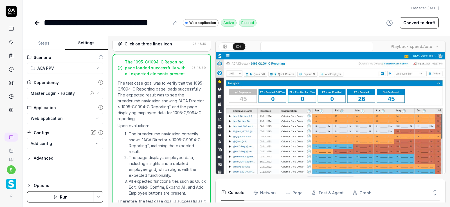
click at [37, 23] on icon at bounding box center [37, 23] width 4 height 0
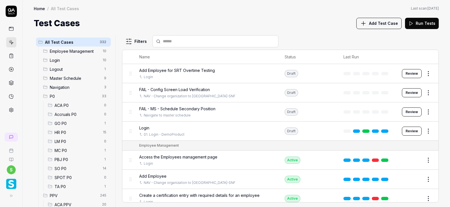
scroll to position [128, 0]
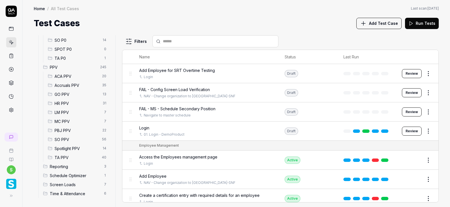
click at [70, 76] on span "ACA PPV" at bounding box center [77, 76] width 44 height 6
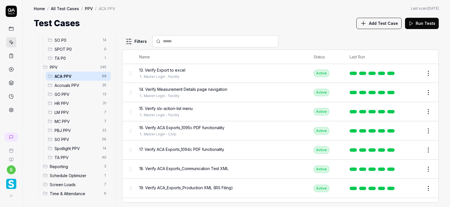
scroll to position [253, 0]
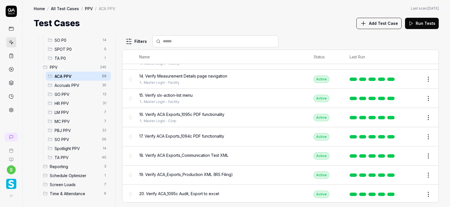
click at [418, 135] on button "Edit" at bounding box center [415, 136] width 14 height 9
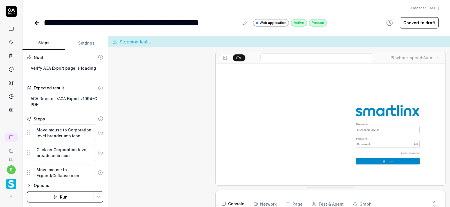
type textarea "*"
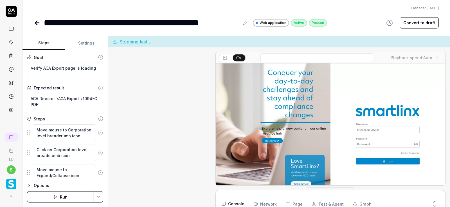
click at [85, 43] on button "Settings" at bounding box center [86, 43] width 43 height 14
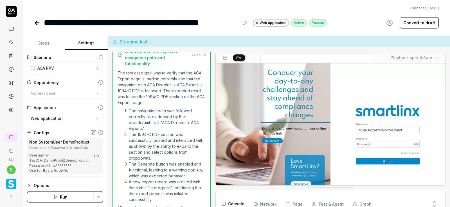
scroll to position [607, 0]
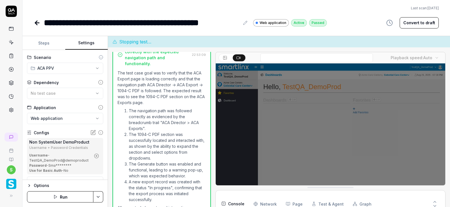
click at [97, 156] on icon "button" at bounding box center [96, 155] width 5 height 5
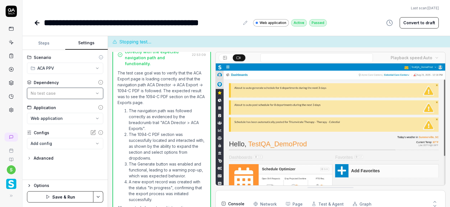
click at [72, 90] on div "No test case" at bounding box center [62, 93] width 63 height 6
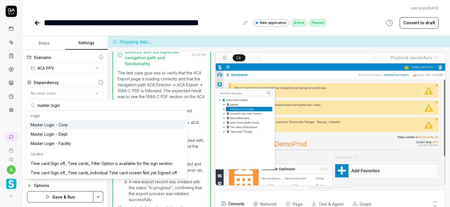
type input "master login"
click at [68, 124] on div "Master Login - Corp" at bounding box center [49, 125] width 37 height 6
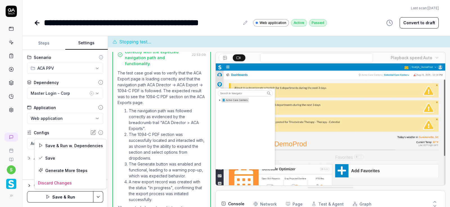
click at [97, 201] on html "**********" at bounding box center [225, 103] width 450 height 207
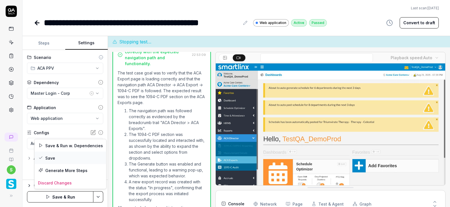
click at [52, 159] on div "Save" at bounding box center [71, 157] width 72 height 12
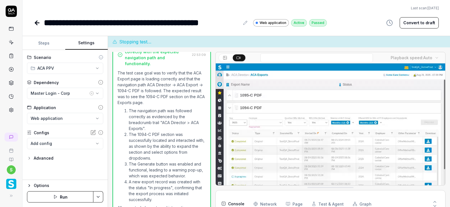
click at [36, 23] on icon at bounding box center [36, 23] width 2 height 4
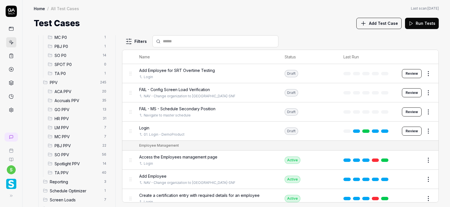
scroll to position [113, 0]
click at [73, 100] on span "Accruals PPV" at bounding box center [77, 100] width 44 height 6
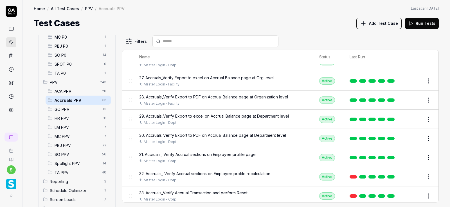
scroll to position [539, 0]
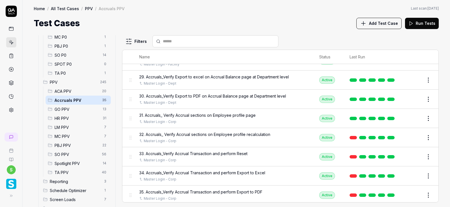
click at [67, 91] on span "ACA PPV" at bounding box center [77, 91] width 44 height 6
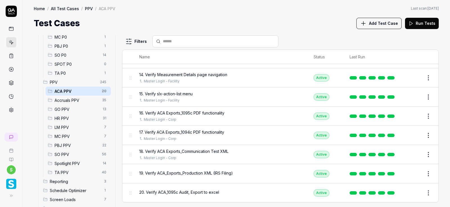
scroll to position [253, 0]
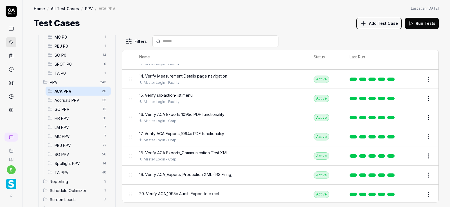
click at [412, 173] on button "Edit" at bounding box center [415, 174] width 14 height 9
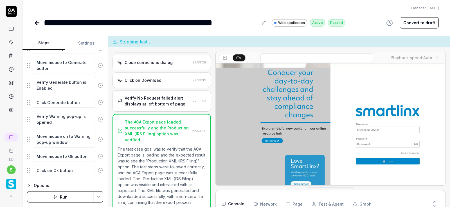
scroll to position [571, 0]
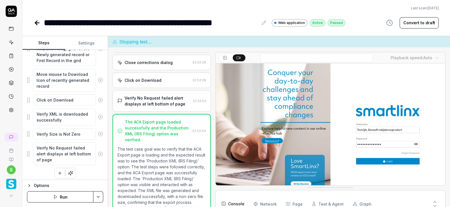
type textarea "*"
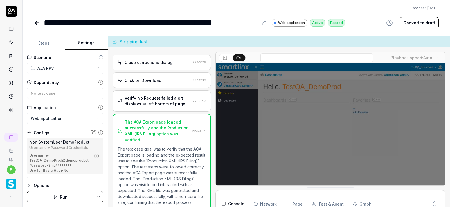
click at [88, 42] on button "Settings" at bounding box center [86, 43] width 43 height 14
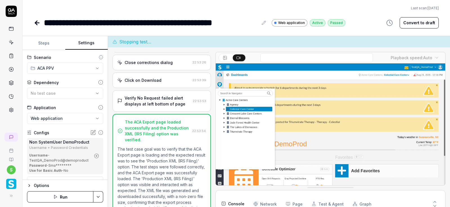
click at [97, 155] on icon "button" at bounding box center [96, 155] width 1 height 1
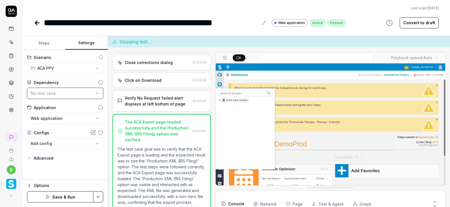
click at [61, 92] on div "No test case" at bounding box center [62, 93] width 63 height 6
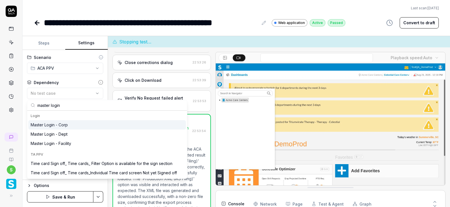
type input "master login"
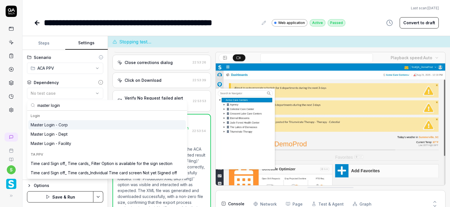
click at [66, 127] on div "Master Login - Corp" at bounding box center [49, 125] width 37 height 6
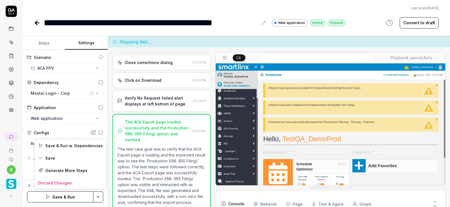
scroll to position [82, 0]
click at [99, 202] on html "**********" at bounding box center [225, 103] width 450 height 207
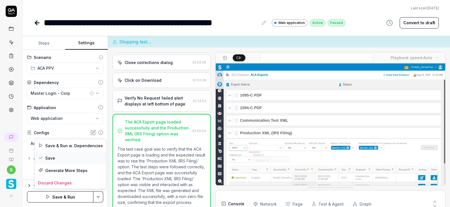
click at [51, 158] on div "Save" at bounding box center [71, 157] width 72 height 12
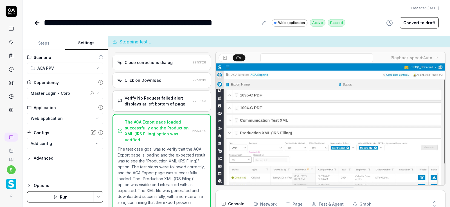
scroll to position [11, 0]
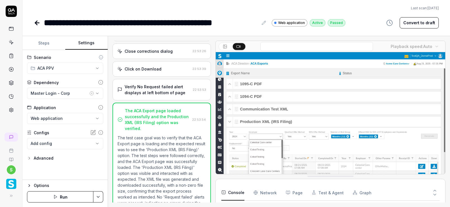
click at [60, 198] on button "Run" at bounding box center [60, 196] width 66 height 11
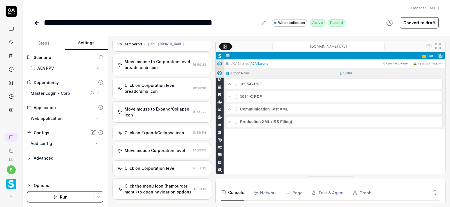
scroll to position [22, 0]
